Goal: Transaction & Acquisition: Purchase product/service

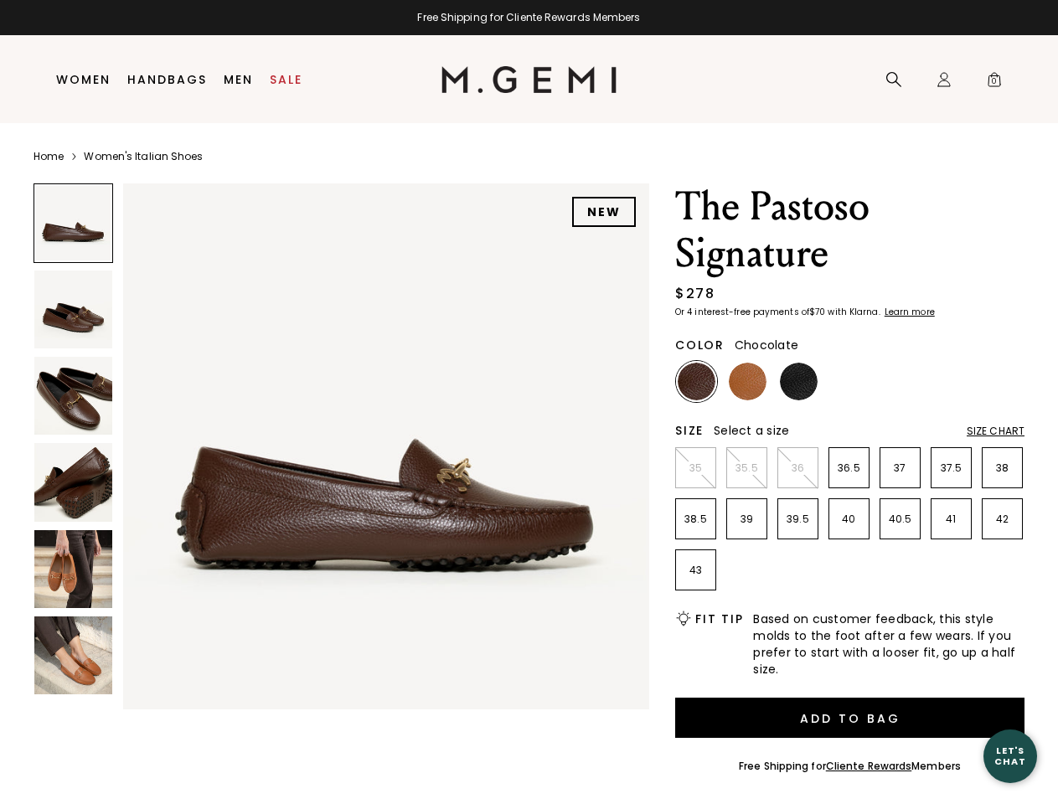
click at [529, 18] on div "Free Shipping for Cliente Rewards Members" at bounding box center [529, 17] width 1058 height 13
click at [894, 80] on icon at bounding box center [894, 79] width 17 height 17
click at [944, 80] on div "Icons/20x20/profile@2x Sign In Orders Rewards Refer a Friend Address Book Call …" at bounding box center [945, 80] width 34 height 88
click at [995, 80] on span "0" at bounding box center [994, 83] width 17 height 17
click at [0, 0] on input "text" at bounding box center [0, 0] width 0 height 0
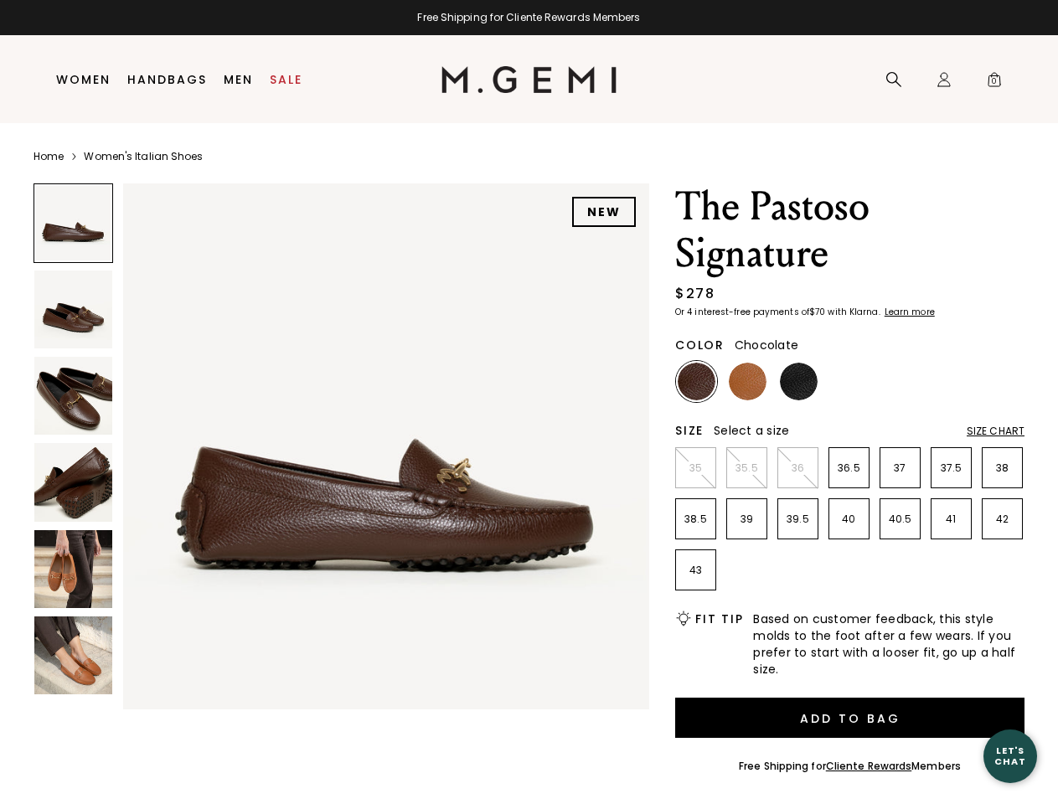
click at [341, 442] on img at bounding box center [386, 446] width 526 height 526
click at [0, 0] on div "Search" at bounding box center [0, 0] width 0 height 0
click at [73, 309] on img at bounding box center [73, 310] width 78 height 78
click at [73, 395] on img at bounding box center [73, 396] width 78 height 78
click at [73, 482] on img at bounding box center [73, 482] width 78 height 78
